Goal: Ask a question: Seek information or help from site administrators or community

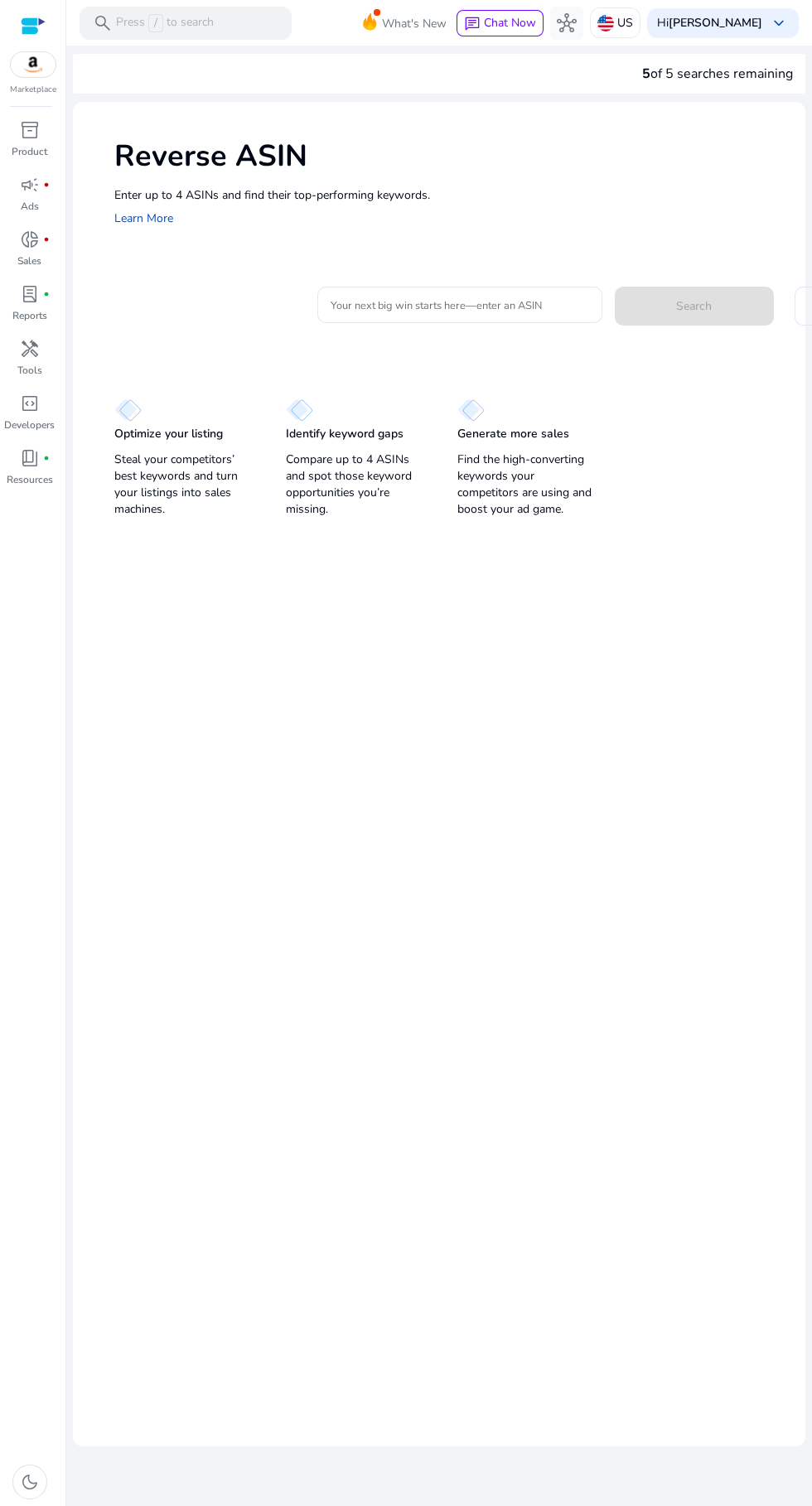
scroll to position [32, 0]
click at [486, 296] on input "Your next big win starts here—enter an ASIN" at bounding box center [459, 304] width 258 height 19
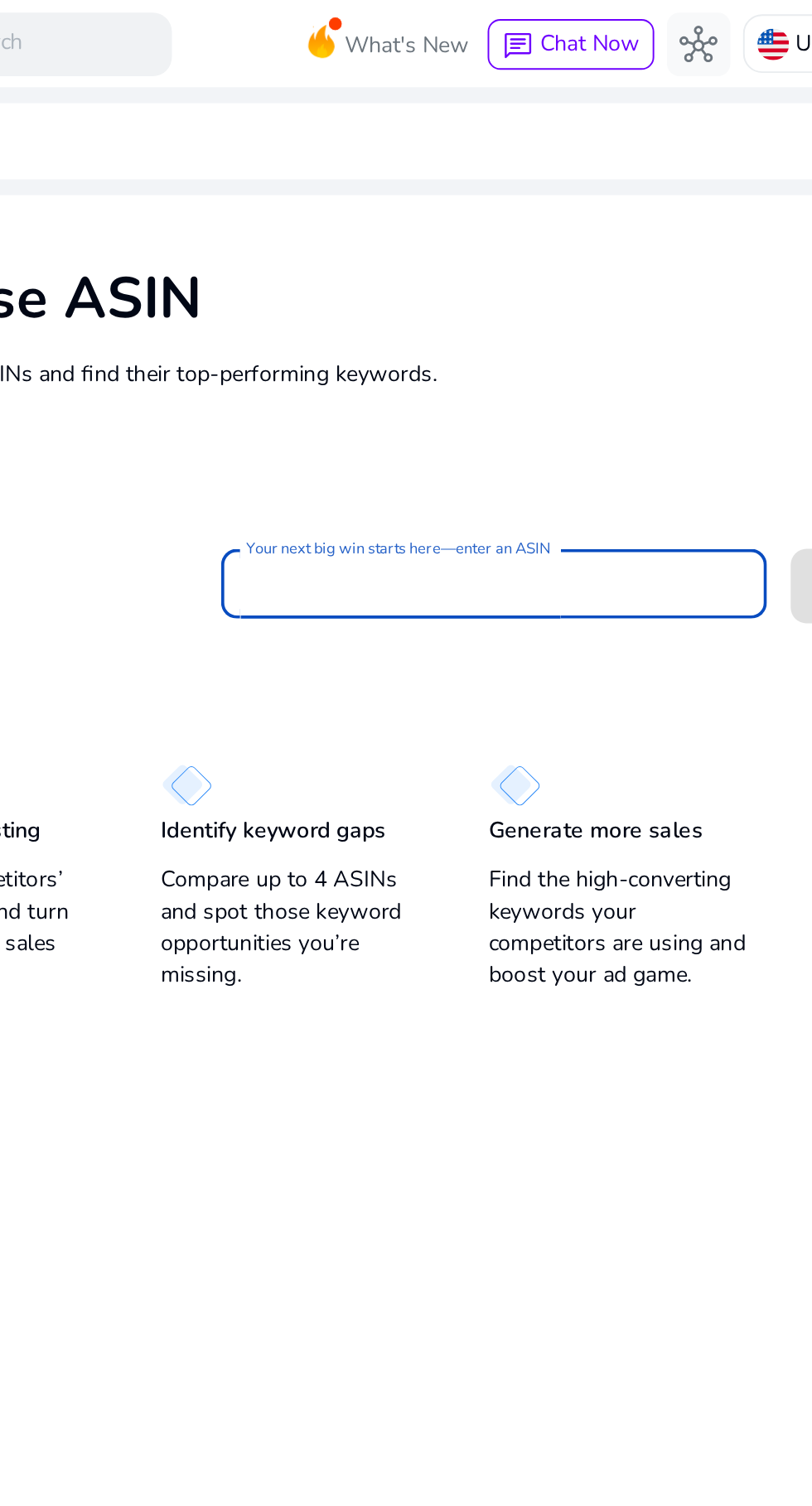
scroll to position [0, 0]
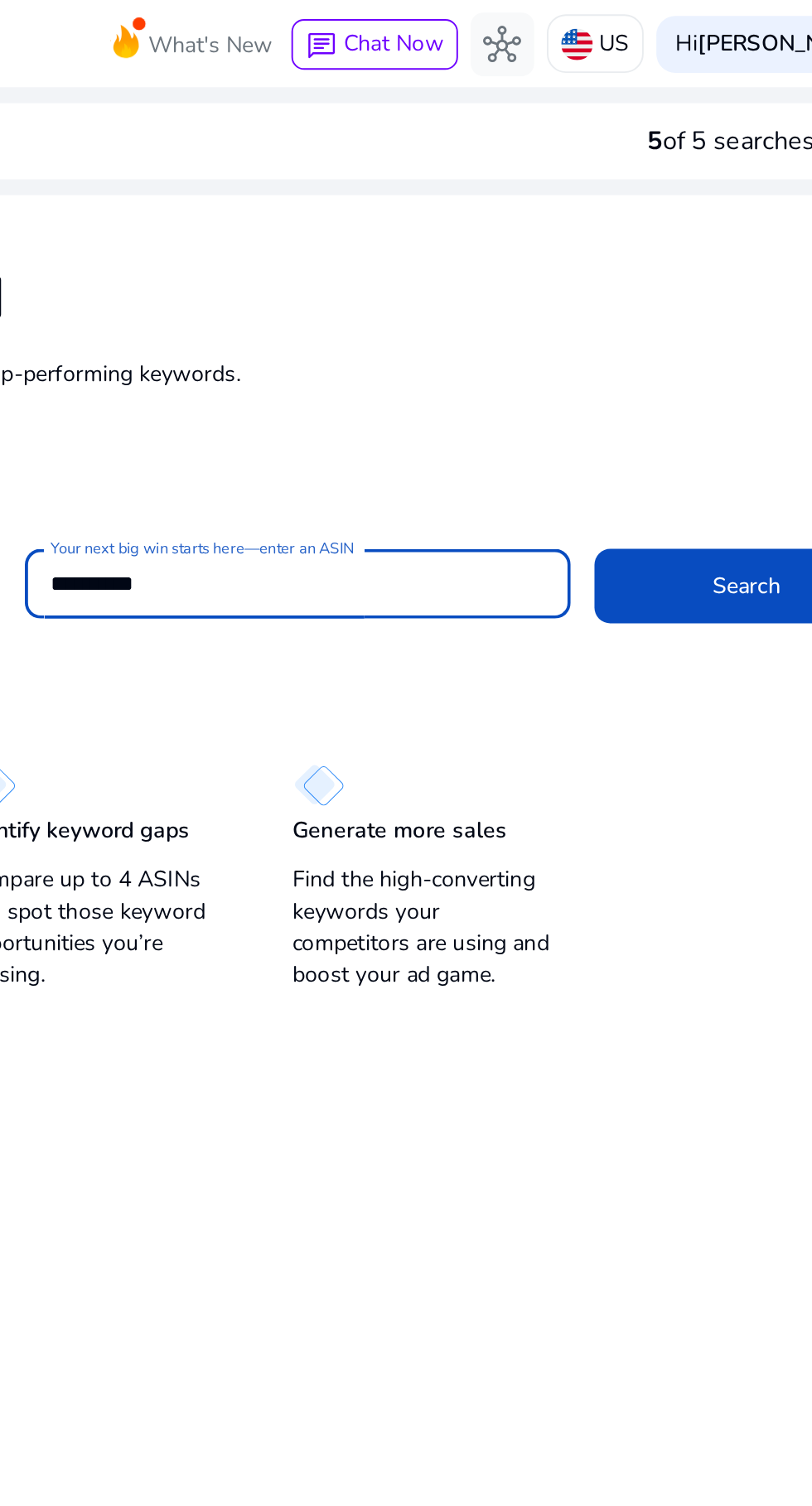
type input "**********"
click at [681, 291] on span at bounding box center [693, 305] width 159 height 40
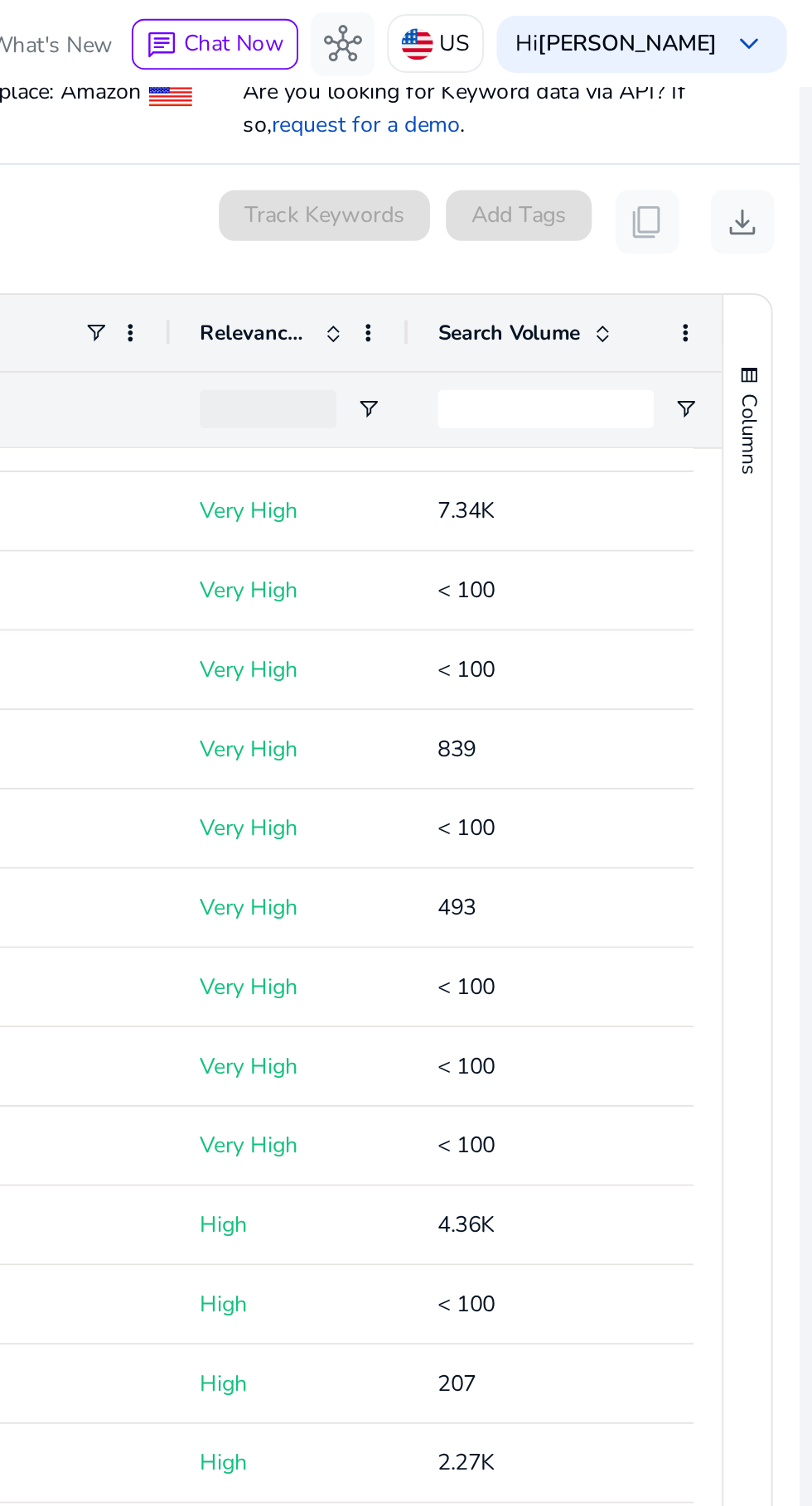
scroll to position [673, 0]
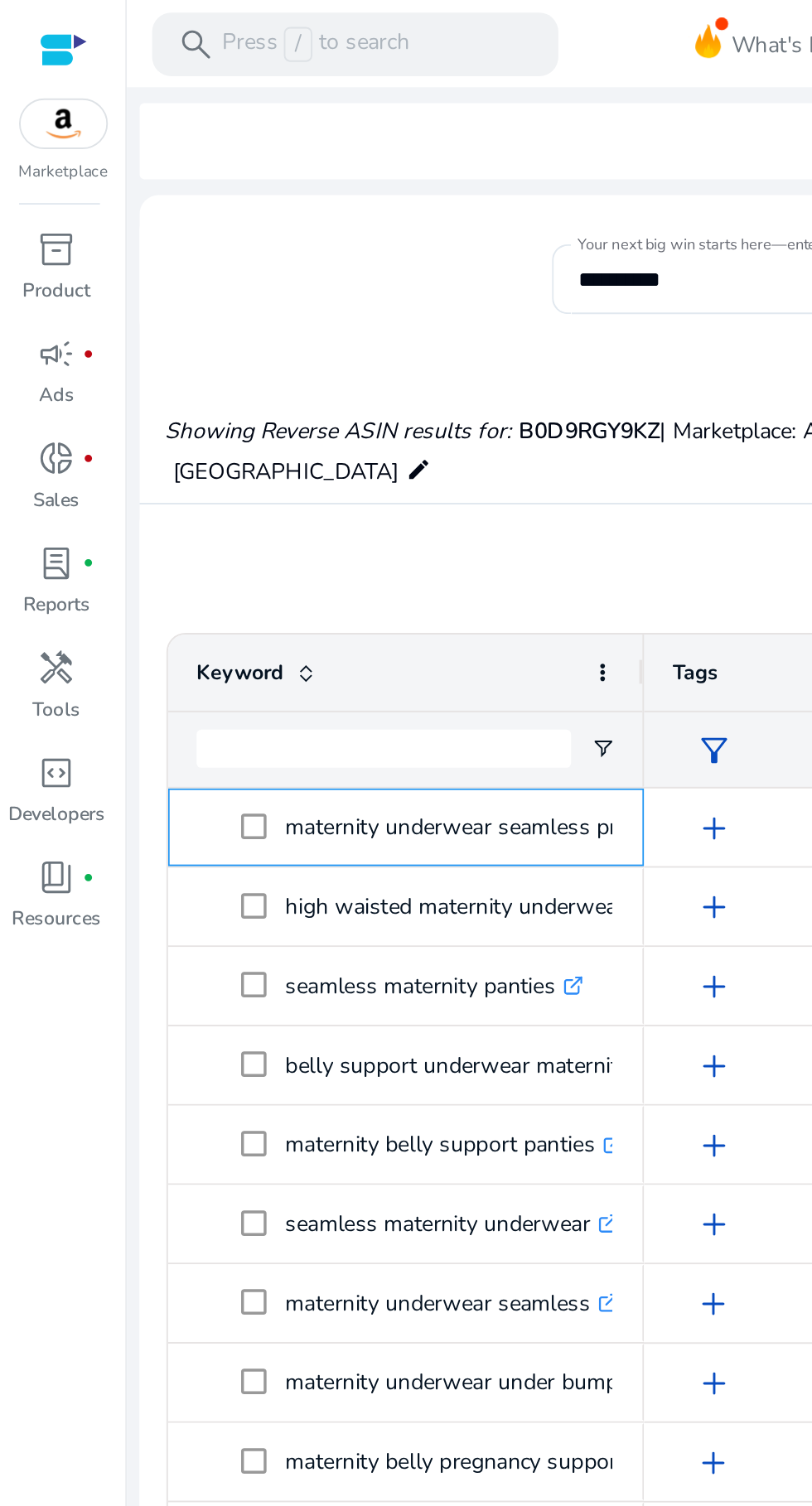
click at [275, 428] on p "maternity underwear seamless pregnancy .st0{fill:#2c8af8}" at bounding box center [264, 432] width 230 height 34
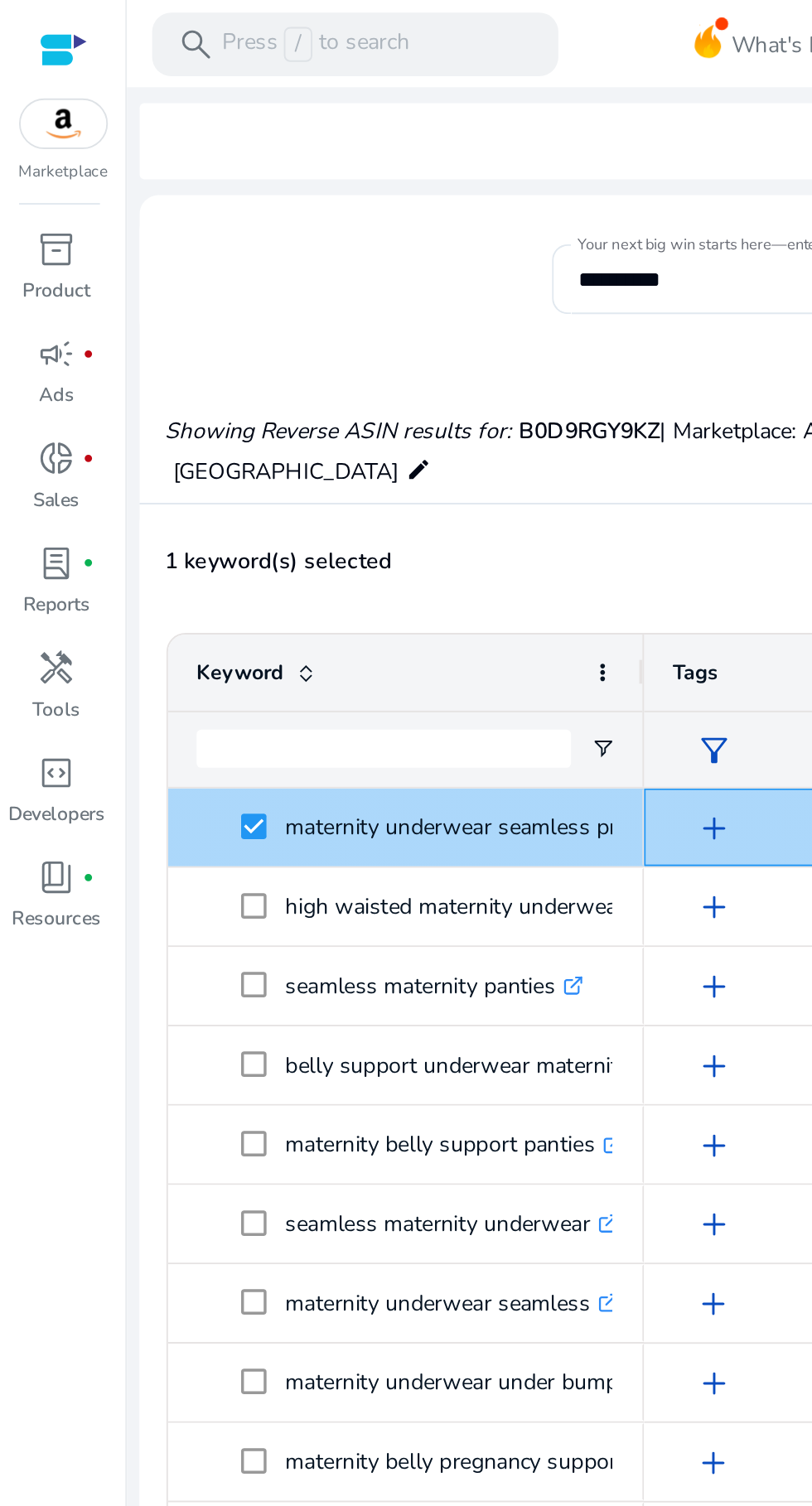
click at [368, 434] on span "add" at bounding box center [372, 432] width 19 height 20
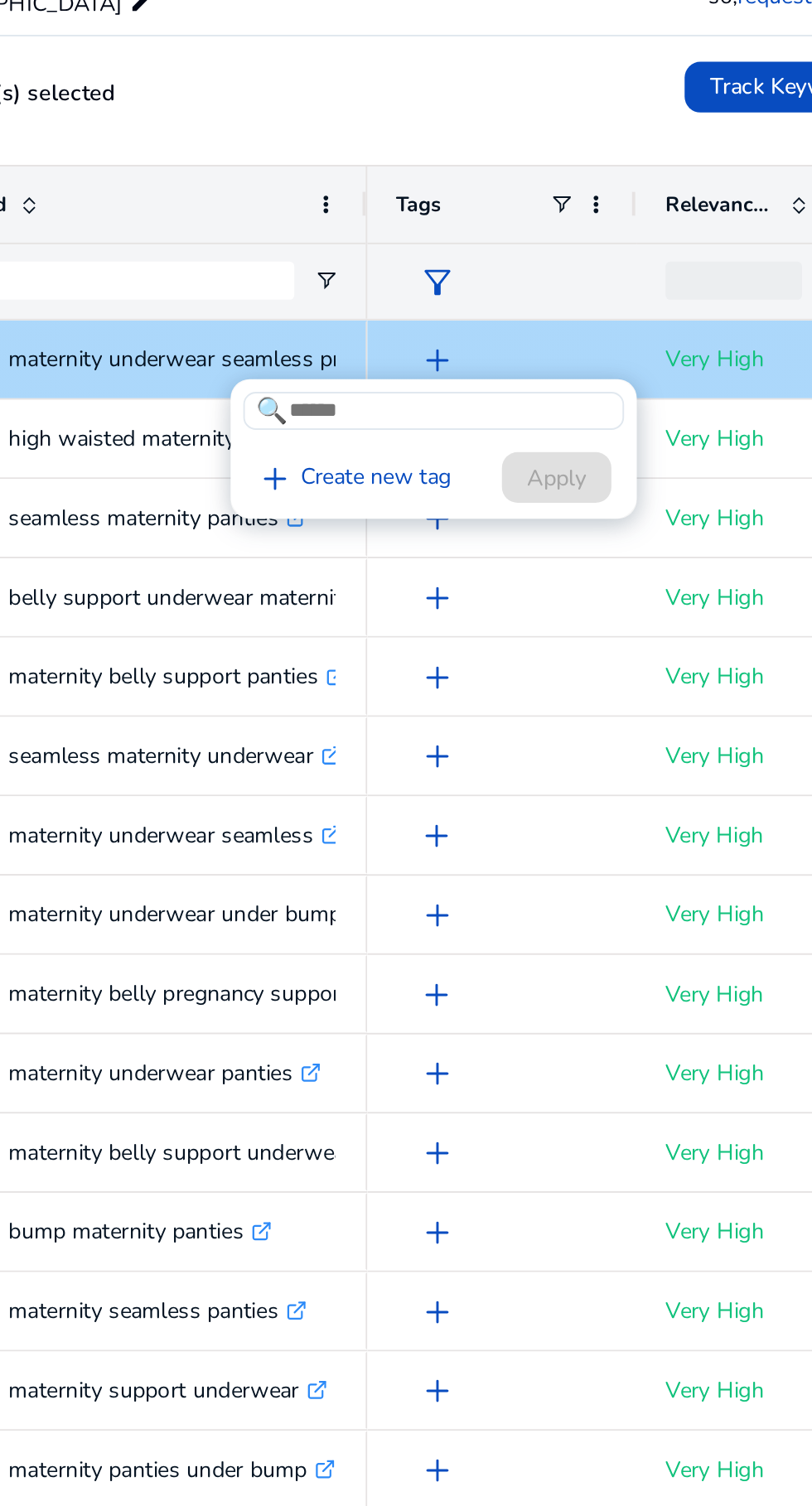
click at [448, 644] on div at bounding box center [406, 753] width 812 height 1506
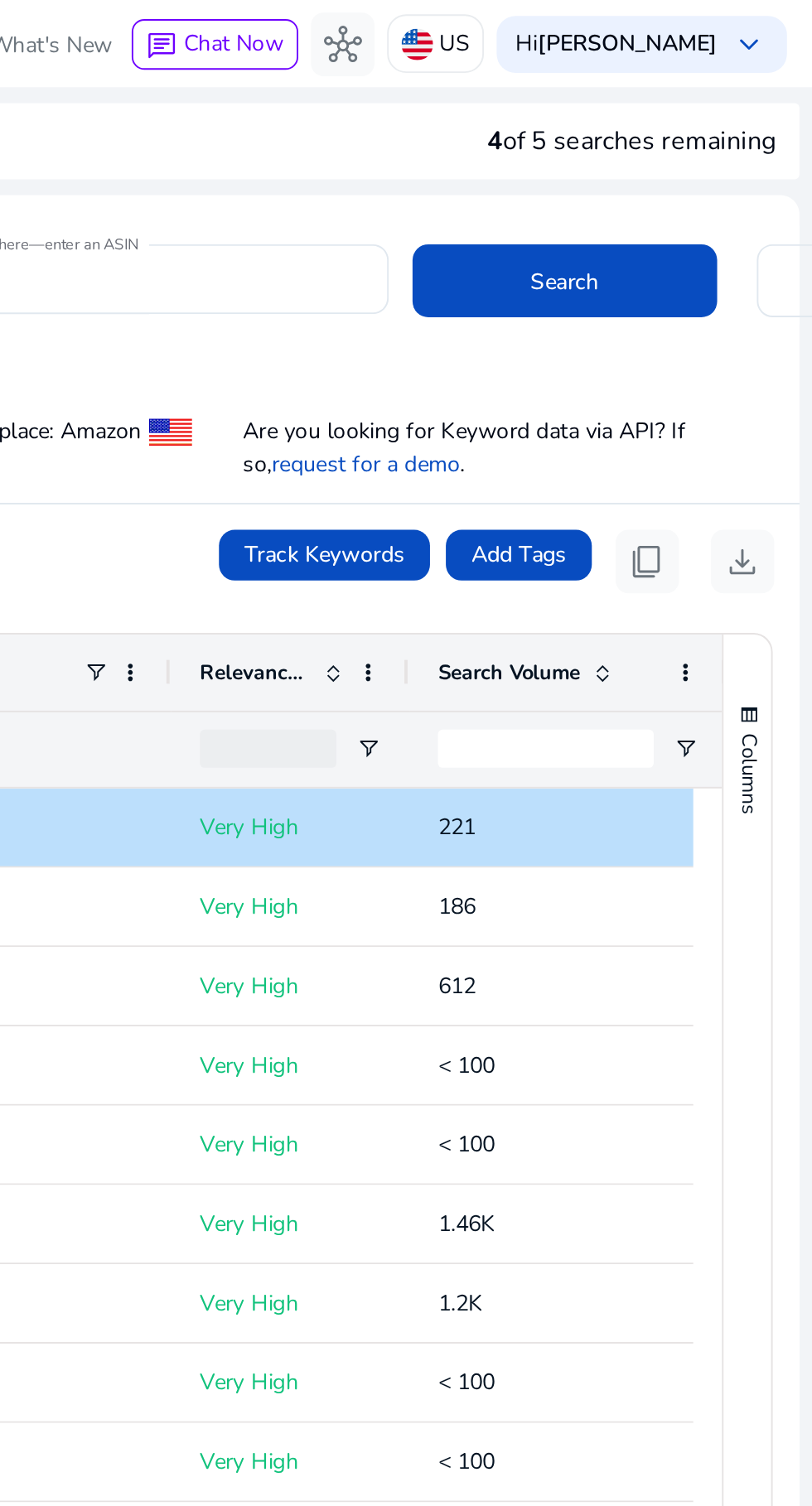
click at [568, 245] on link "request for a demo" at bounding box center [578, 242] width 98 height 16
click at [506, 24] on span "Chat Now" at bounding box center [510, 22] width 53 height 16
click at [515, 27] on span "Chat Now" at bounding box center [510, 22] width 53 height 16
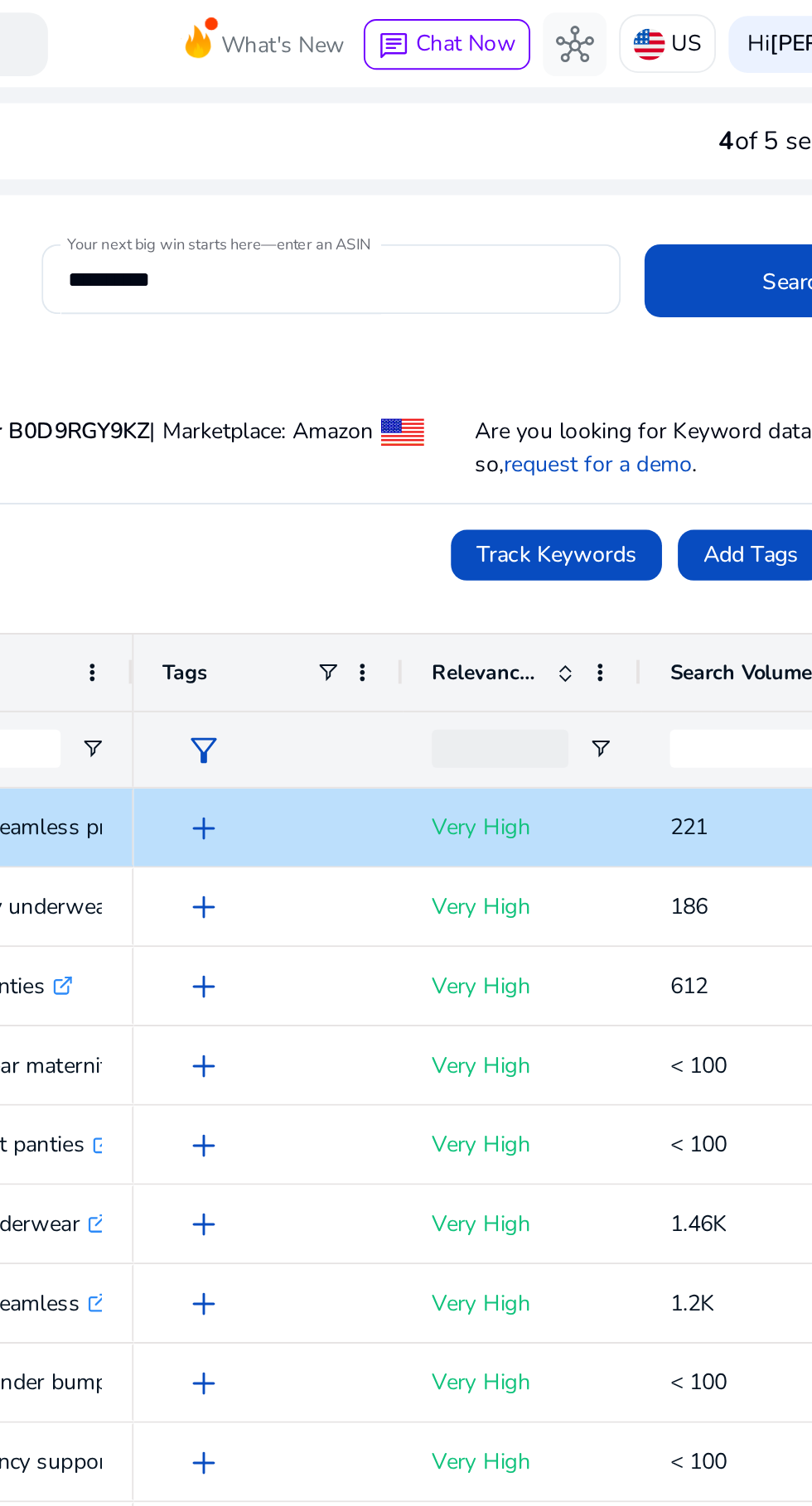
click at [509, 21] on span "Chat Now" at bounding box center [510, 22] width 53 height 16
click at [576, 25] on span "hub" at bounding box center [566, 23] width 19 height 20
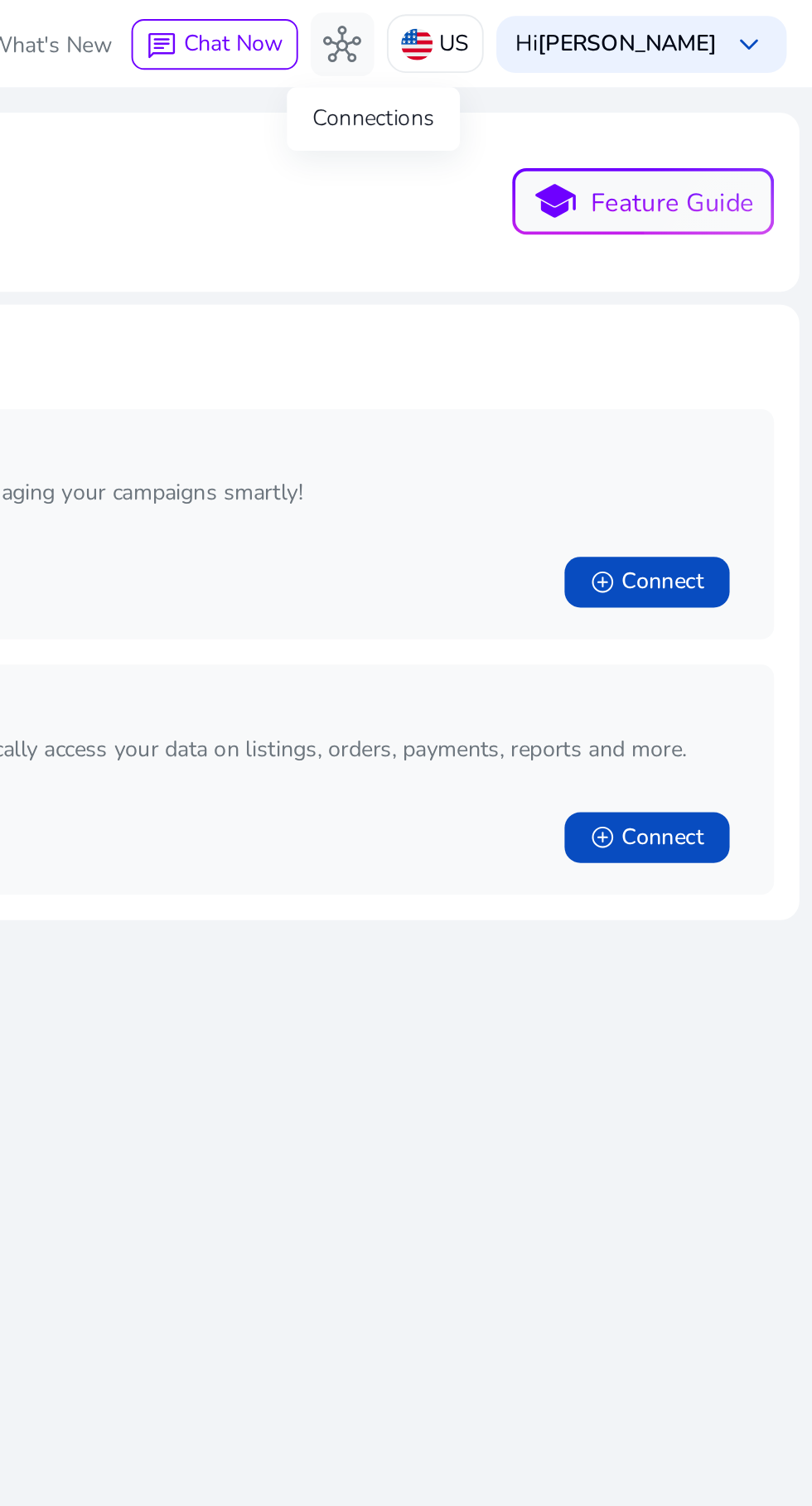
click at [740, 101] on button "school Feature Guide" at bounding box center [723, 105] width 136 height 35
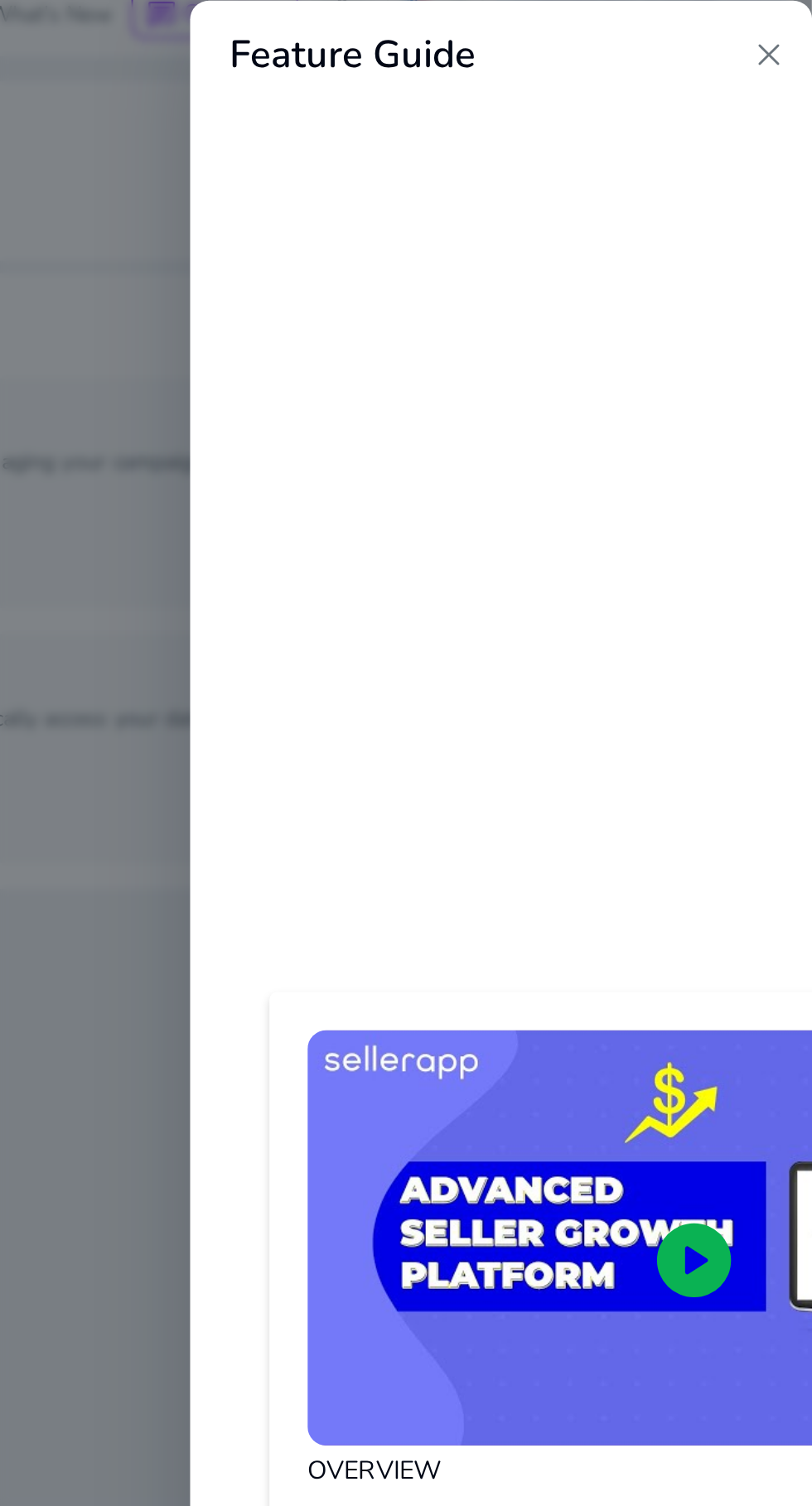
click at [780, 41] on span "close" at bounding box center [789, 45] width 19 height 20
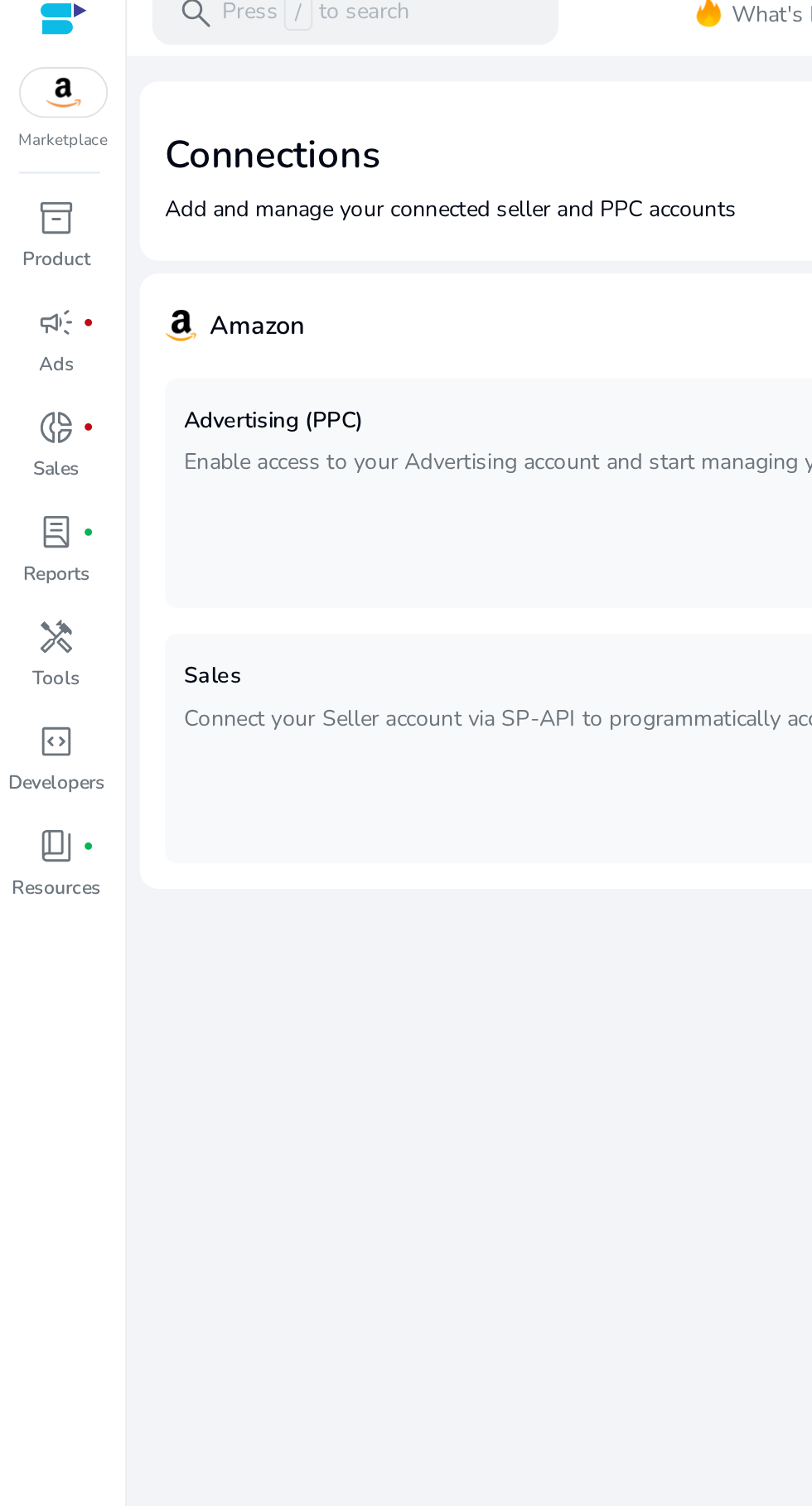
click at [51, 63] on img at bounding box center [33, 64] width 45 height 24
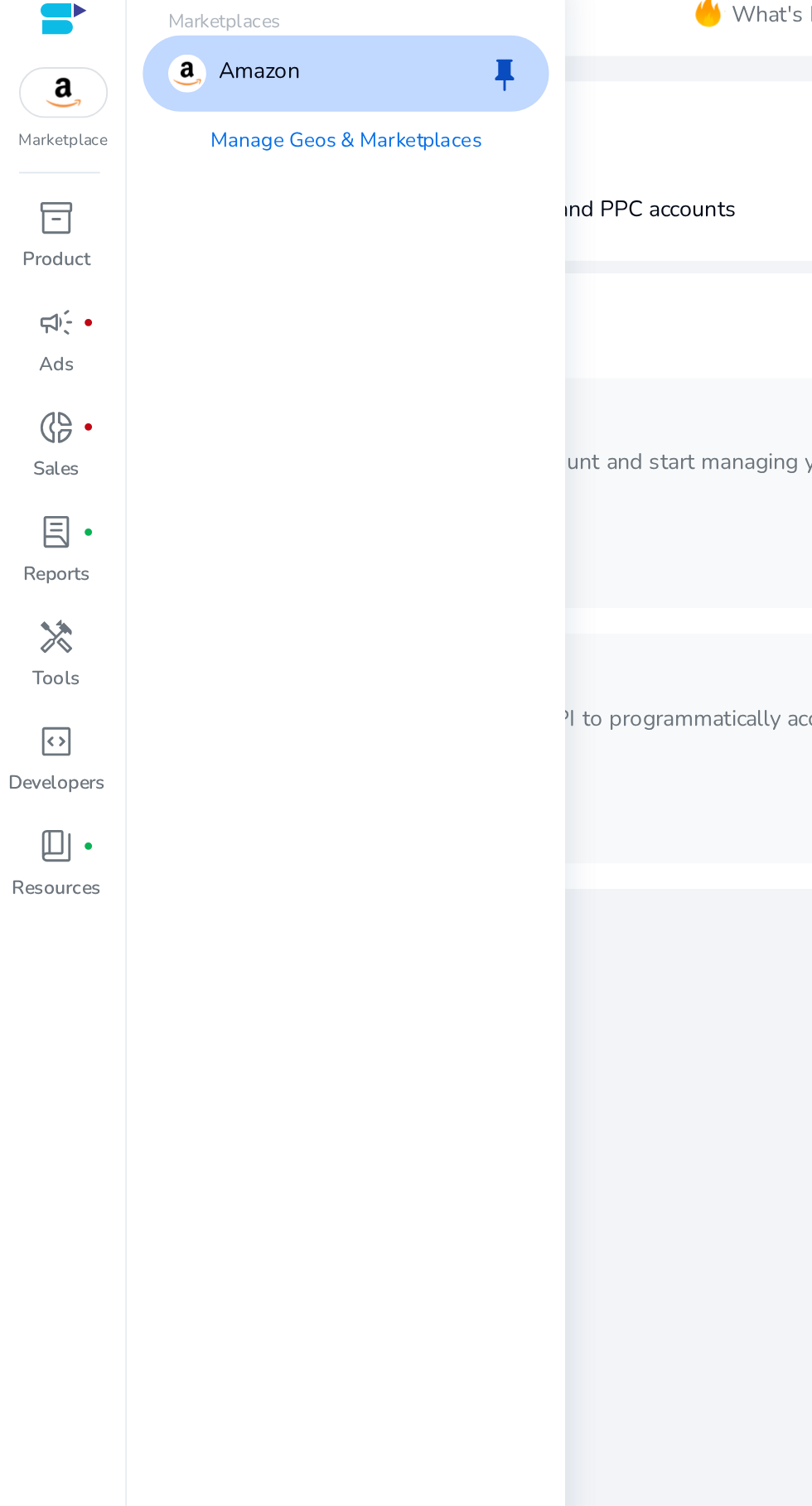
click at [206, 85] on link "Manage Geos & Marketplaces" at bounding box center [180, 89] width 168 height 30
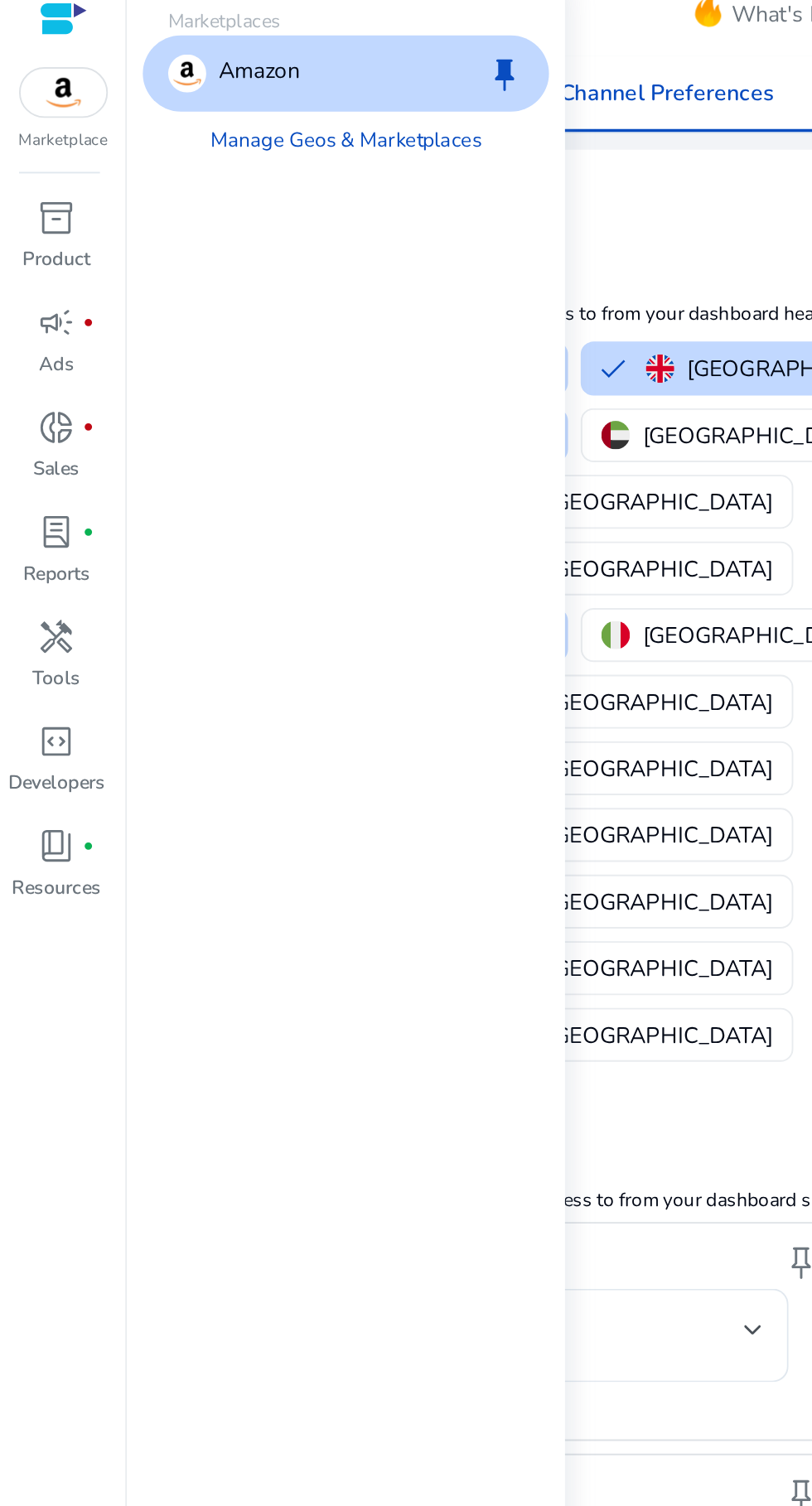
click at [388, 197] on button "[GEOGRAPHIC_DATA] keep" at bounding box center [408, 208] width 209 height 26
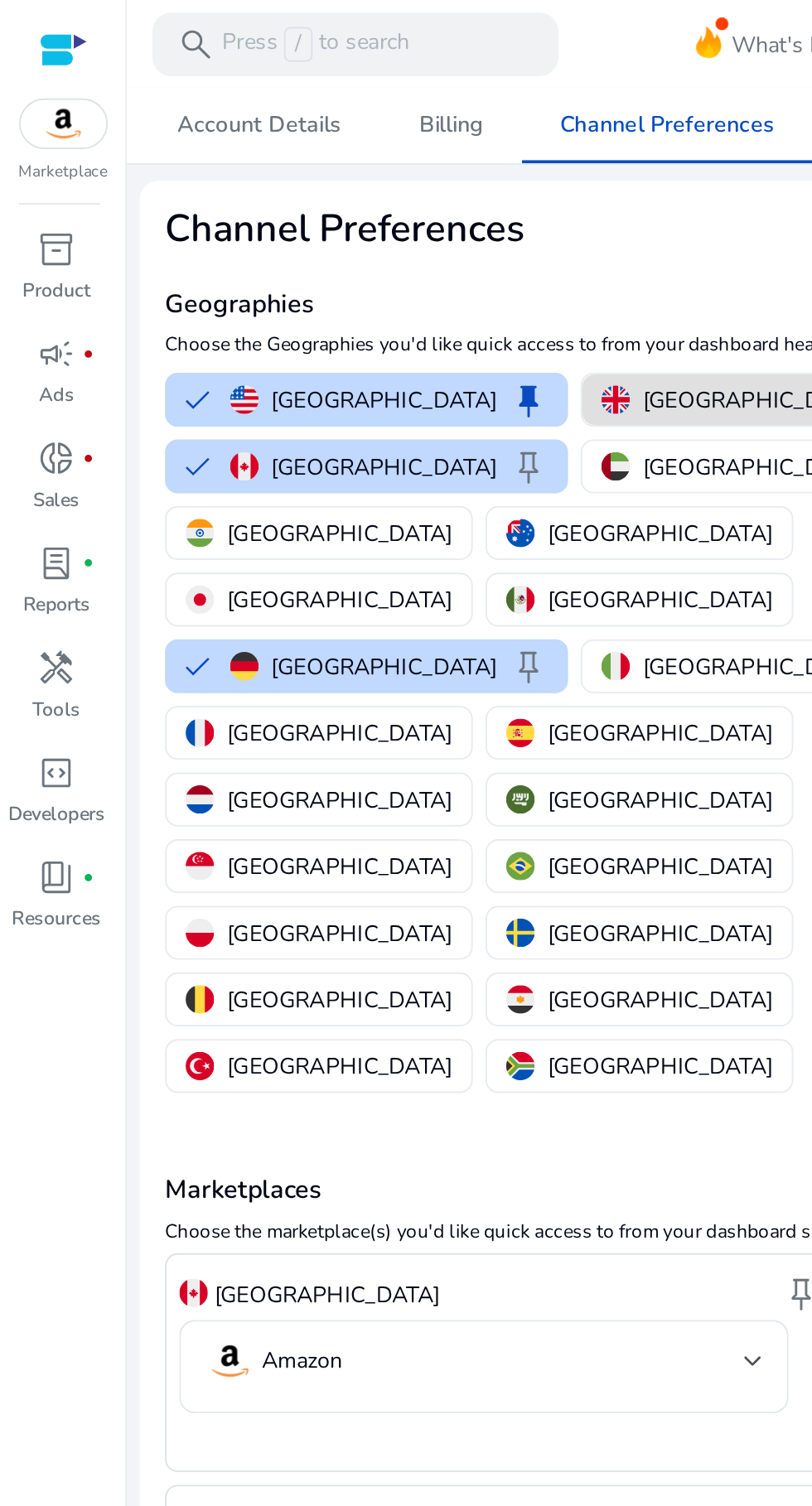
click at [37, 460] on span "book_4" at bounding box center [29, 458] width 19 height 20
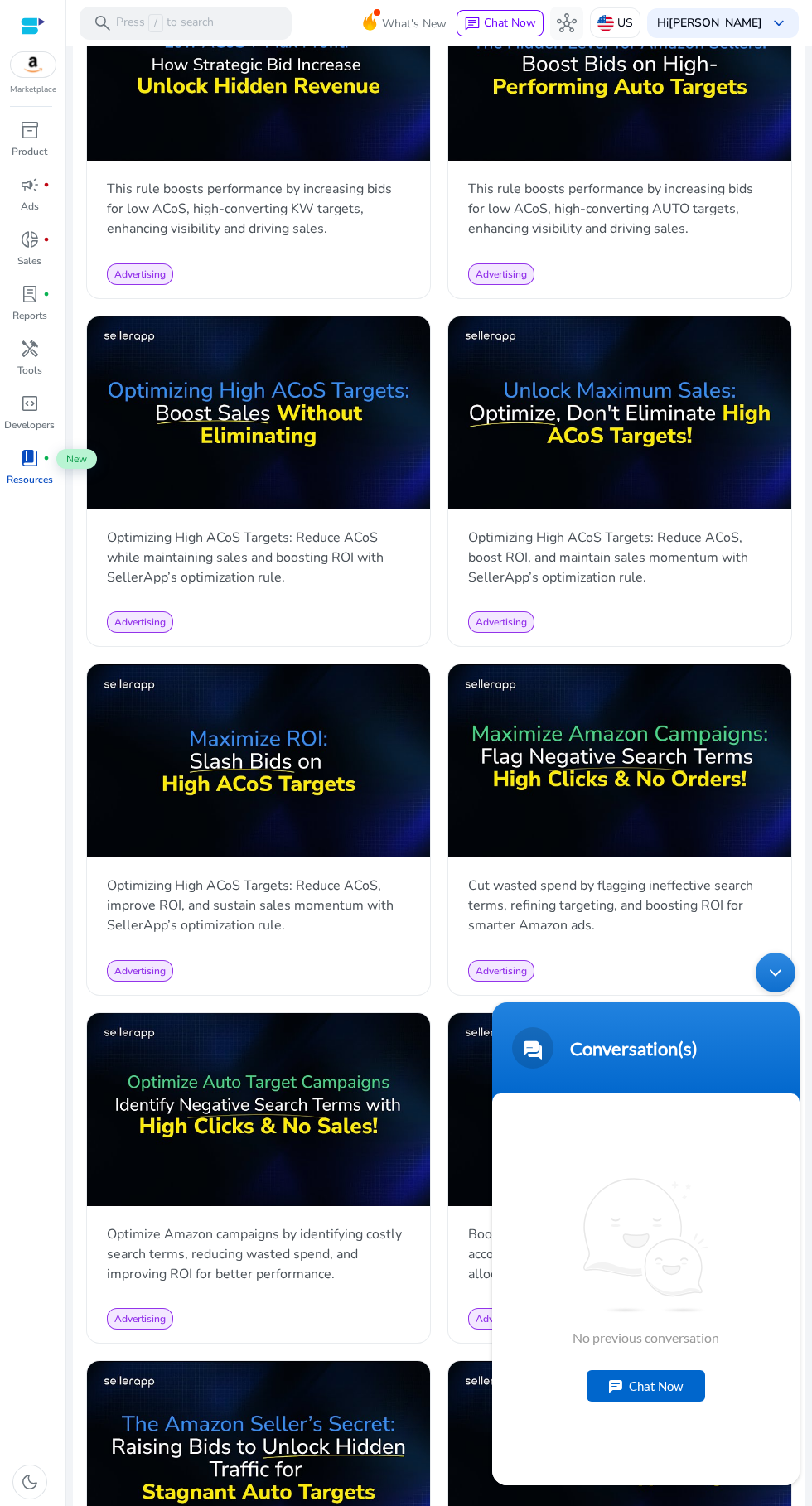
scroll to position [1774, 0]
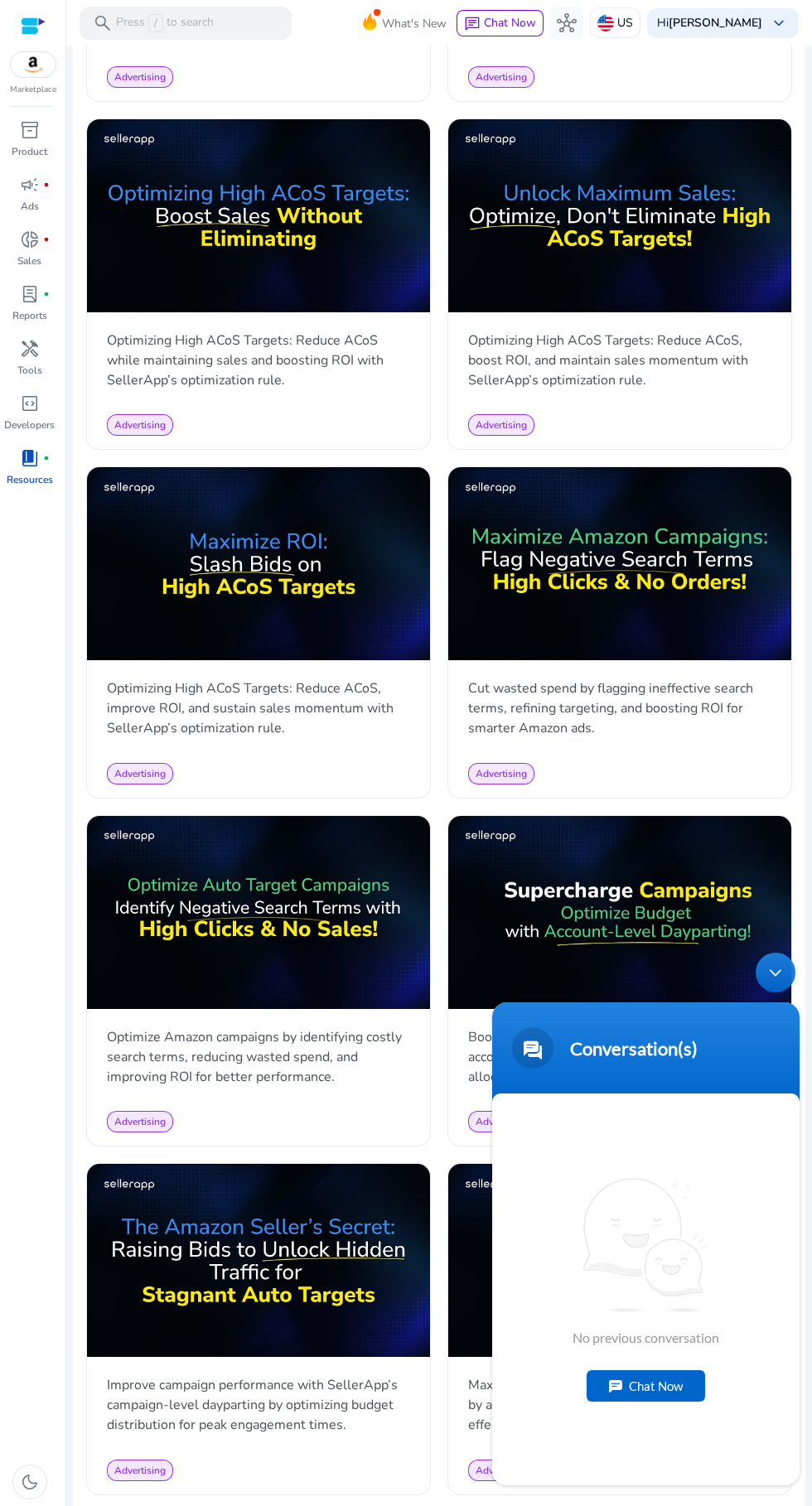
click at [663, 1384] on div "Chat Now" at bounding box center [644, 1386] width 118 height 31
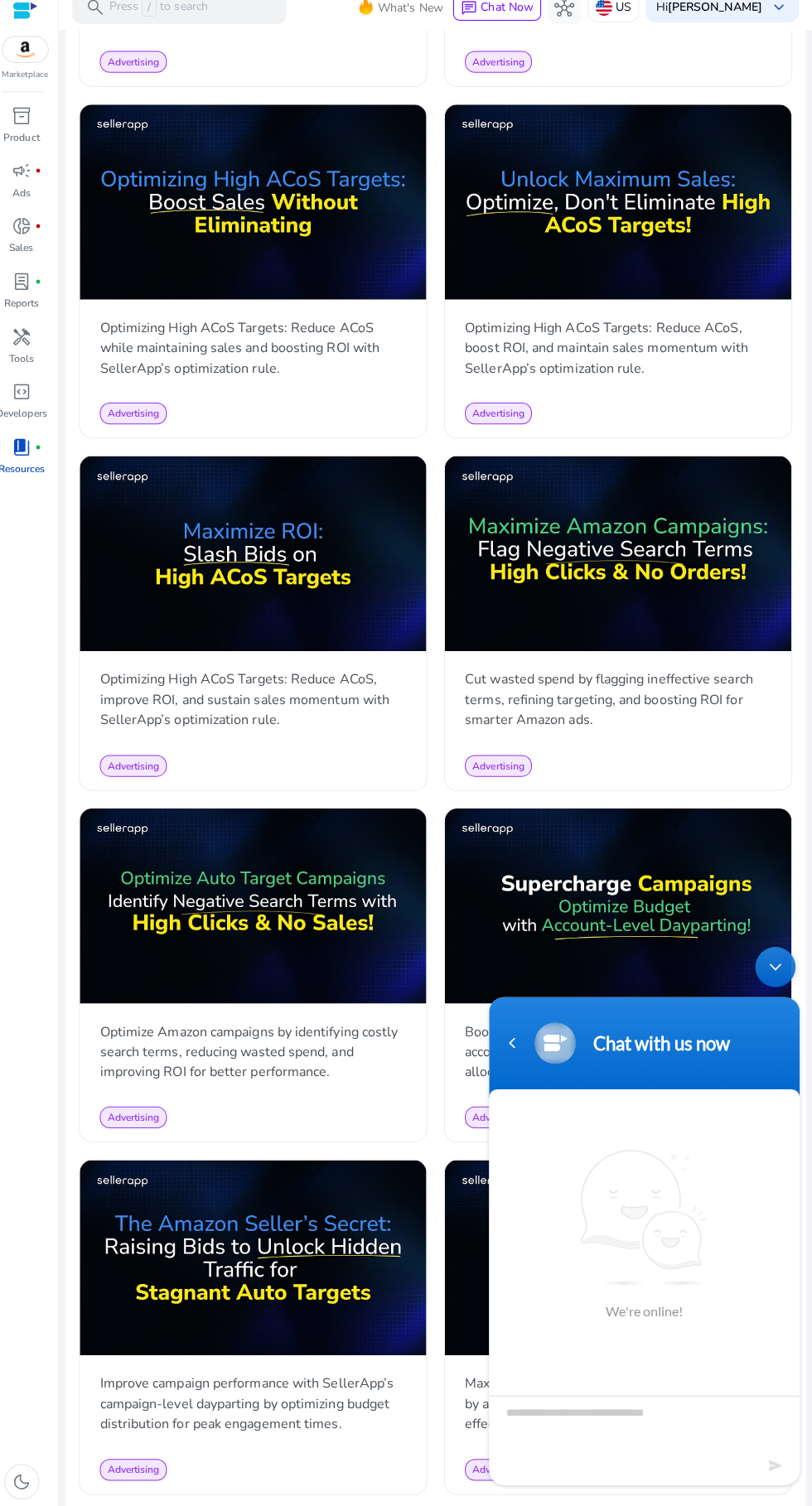
scroll to position [125, 0]
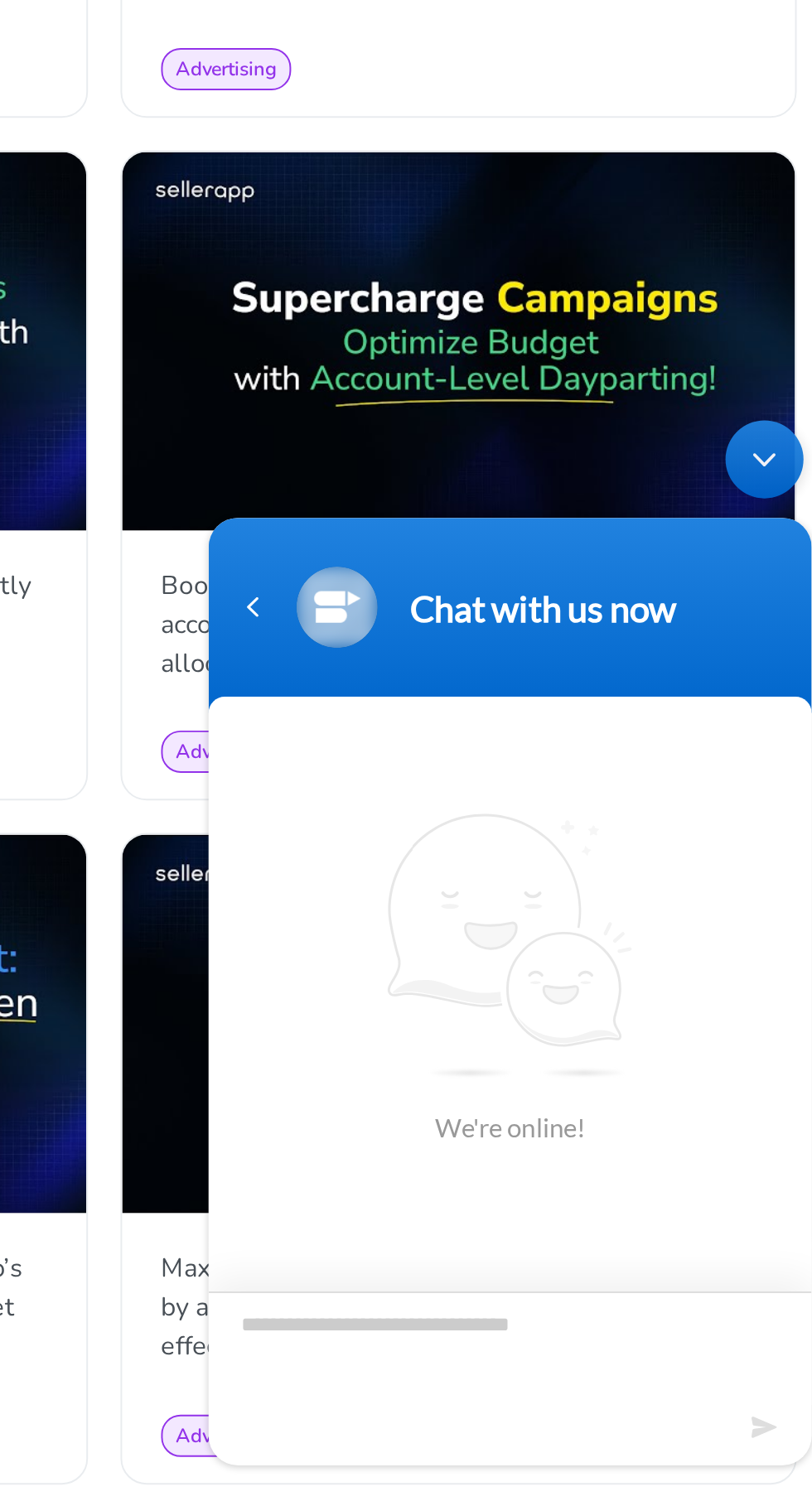
click at [394, 877] on textarea "Type your message and hit 'Enter'" at bounding box center [354, 885] width 307 height 58
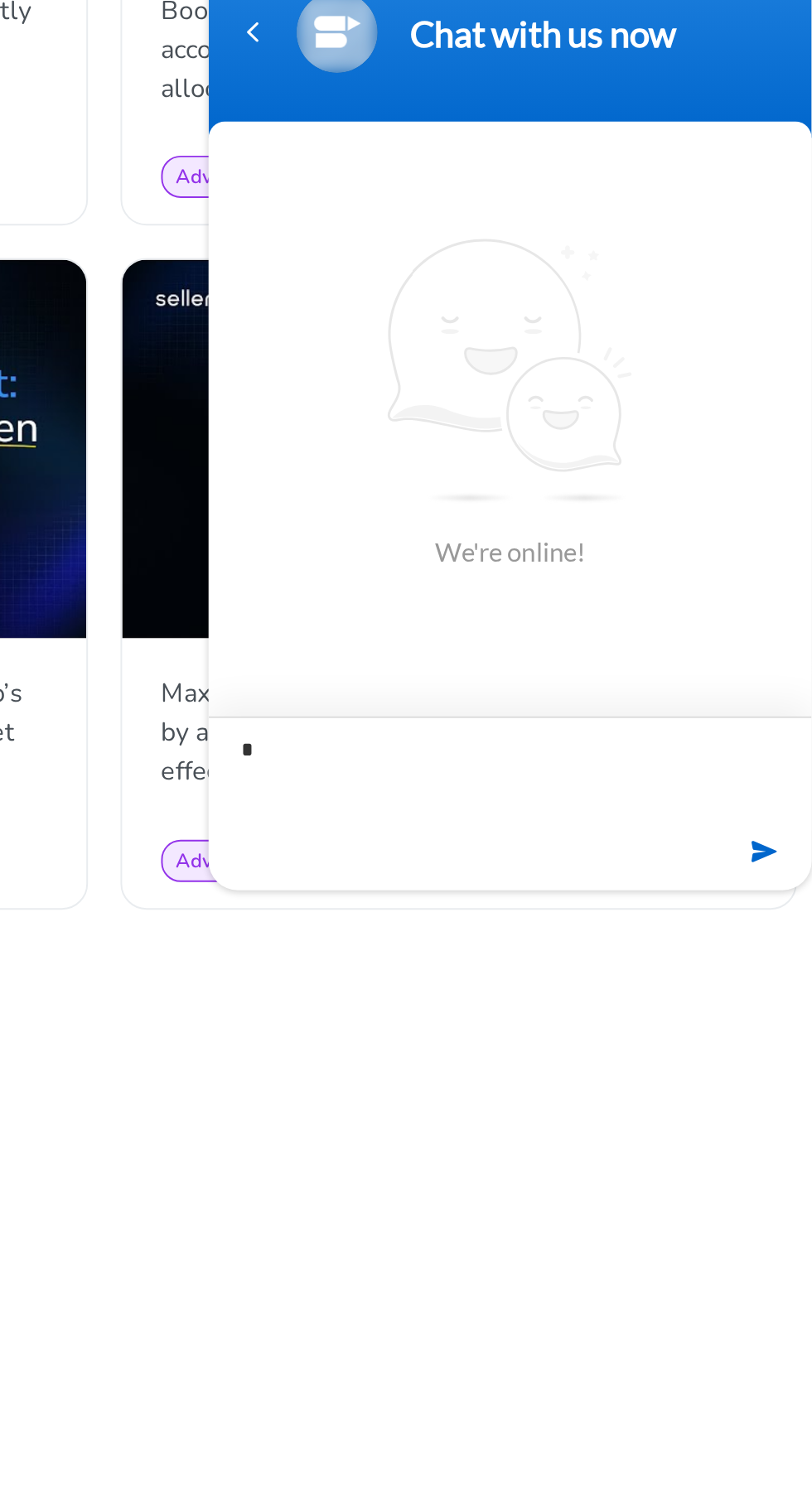
type textarea "*****"
click at [490, 338] on textarea "*****" at bounding box center [354, 310] width 307 height 58
click at [487, 353] on em at bounding box center [484, 350] width 16 height 22
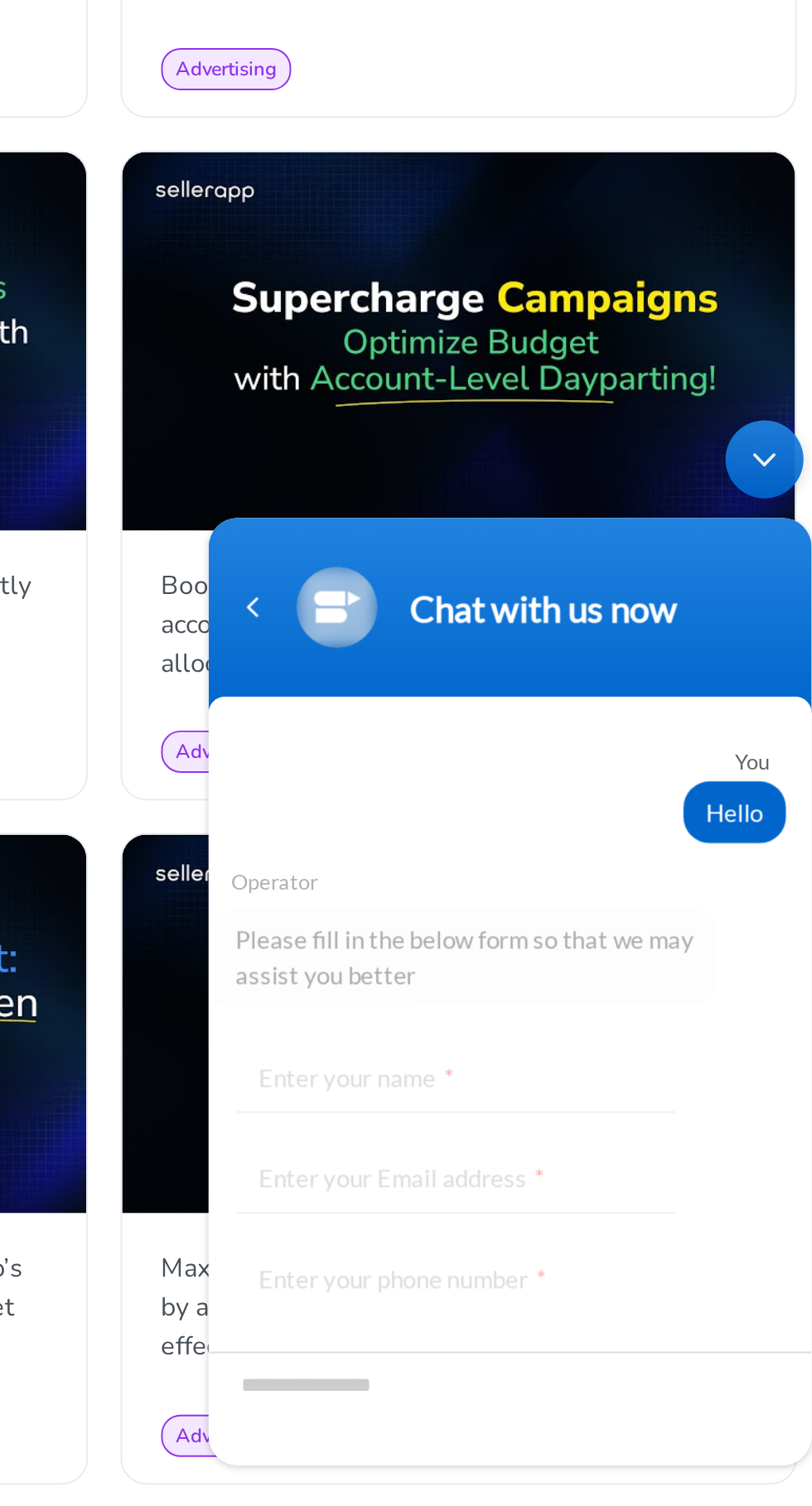
scroll to position [74, 0]
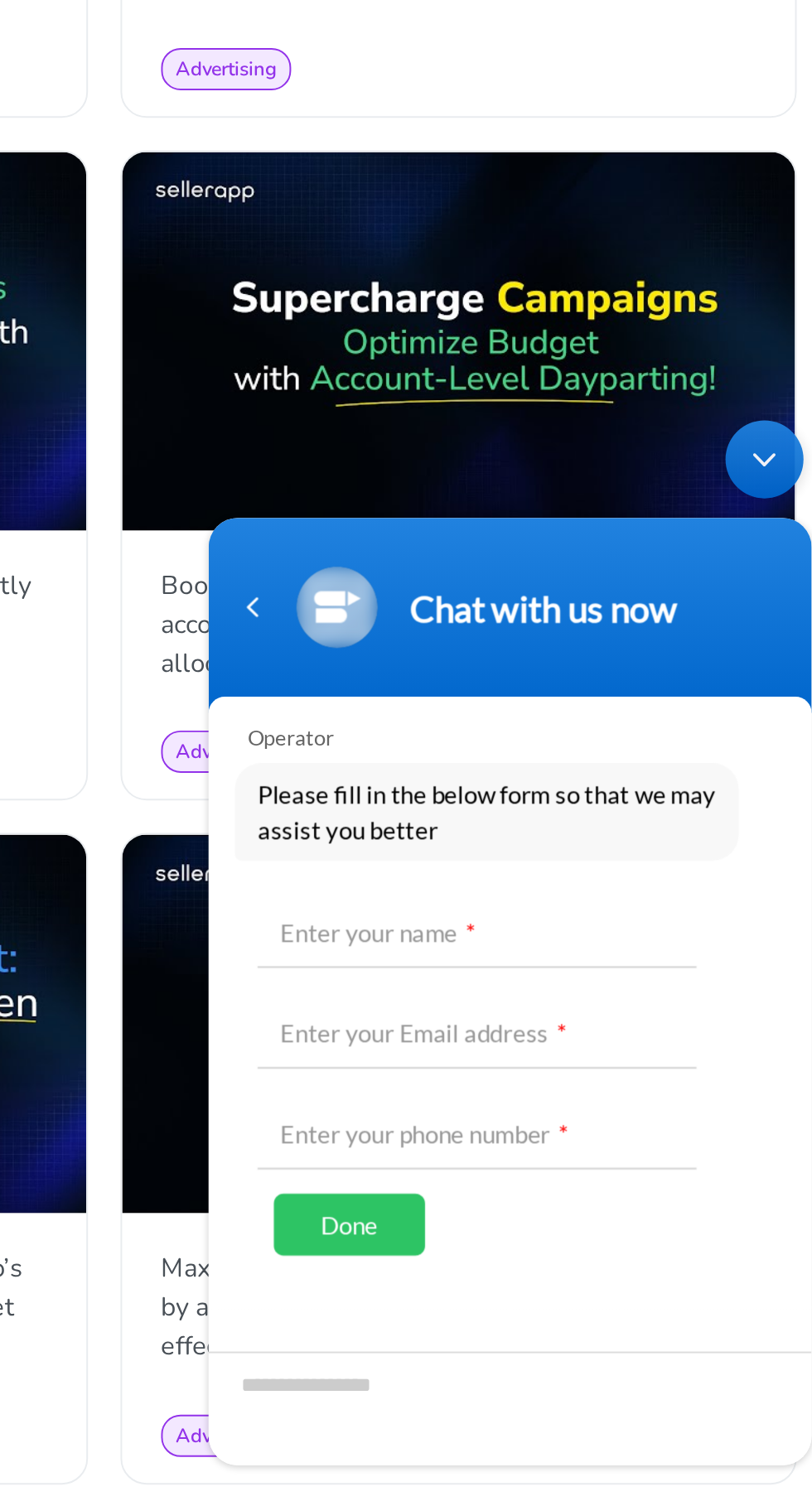
click at [487, 432] on div "Minimize live chat window" at bounding box center [483, 431] width 40 height 40
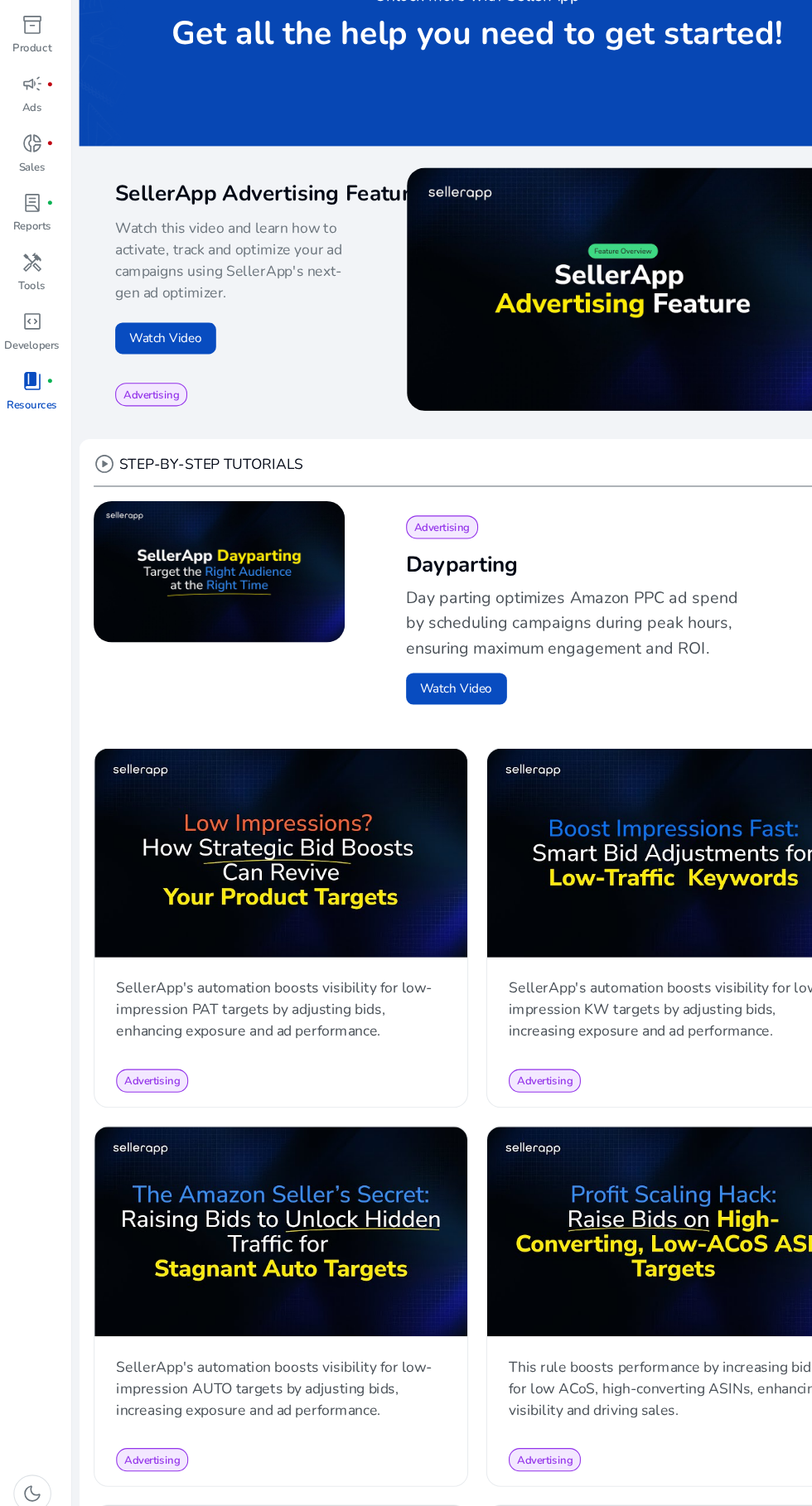
scroll to position [0, 0]
